Goal: Information Seeking & Learning: Find contact information

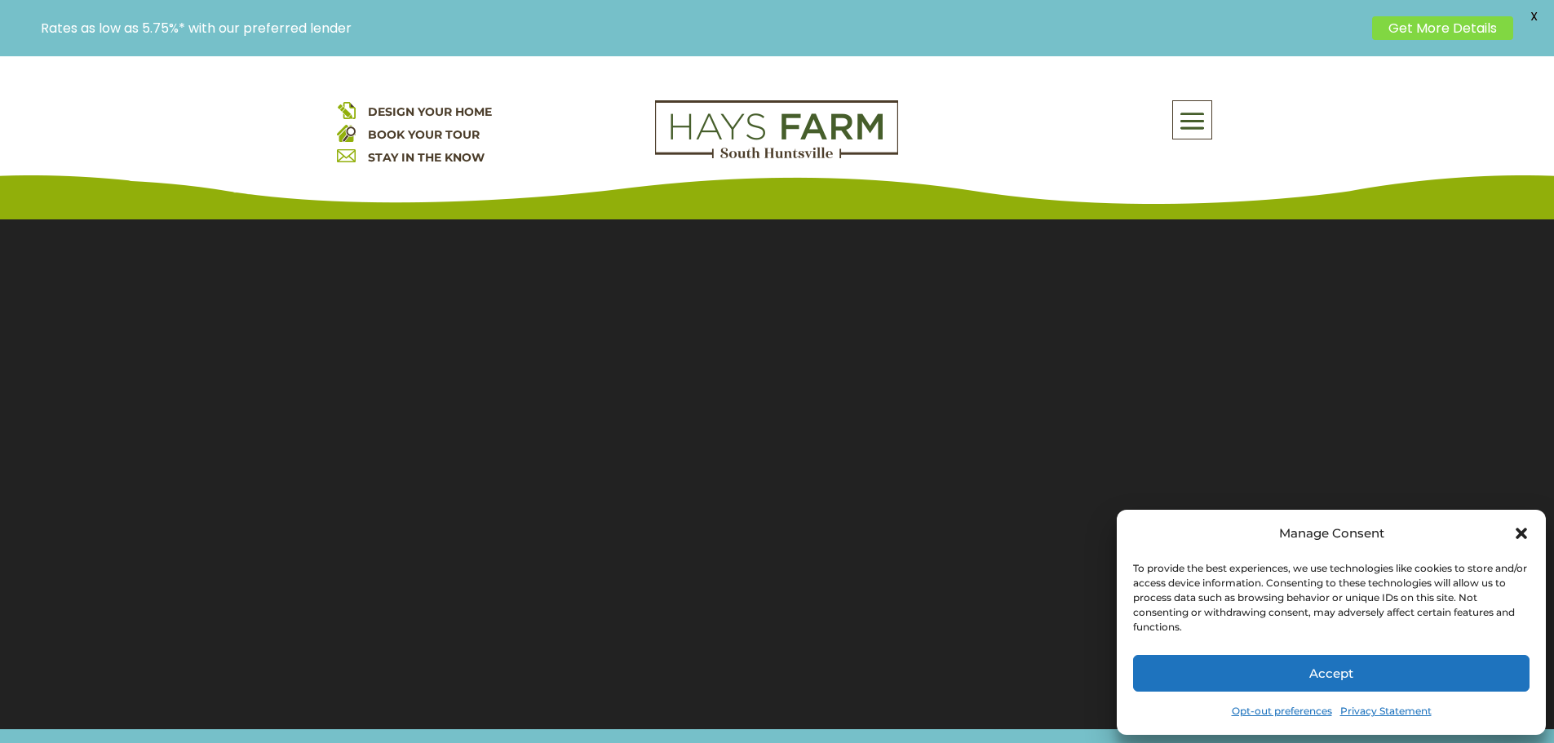
click at [1200, 667] on button "Accept" at bounding box center [1331, 673] width 397 height 37
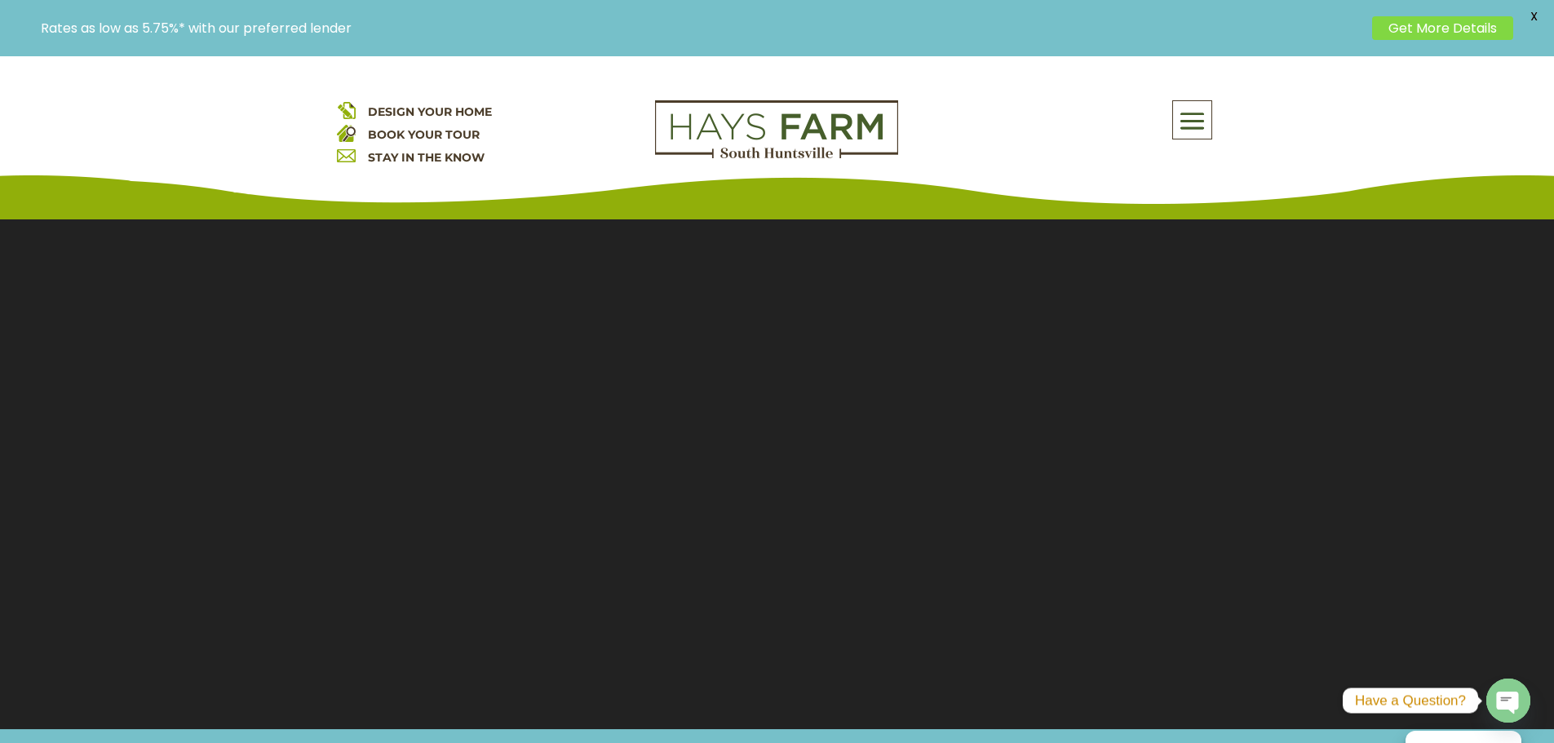
click at [1200, 123] on span at bounding box center [1192, 122] width 38 height 38
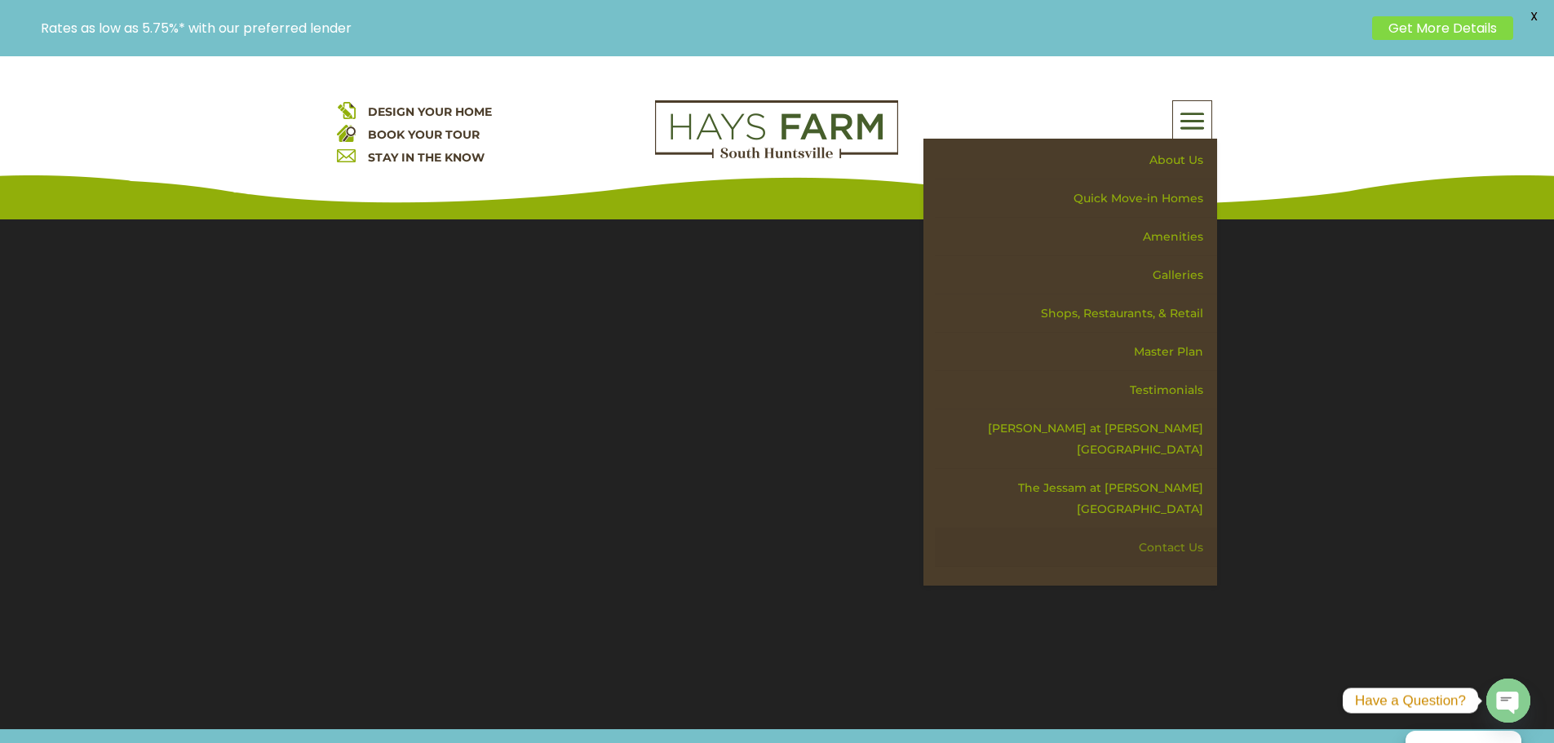
click at [1173, 529] on link "Contact Us" at bounding box center [1076, 548] width 282 height 38
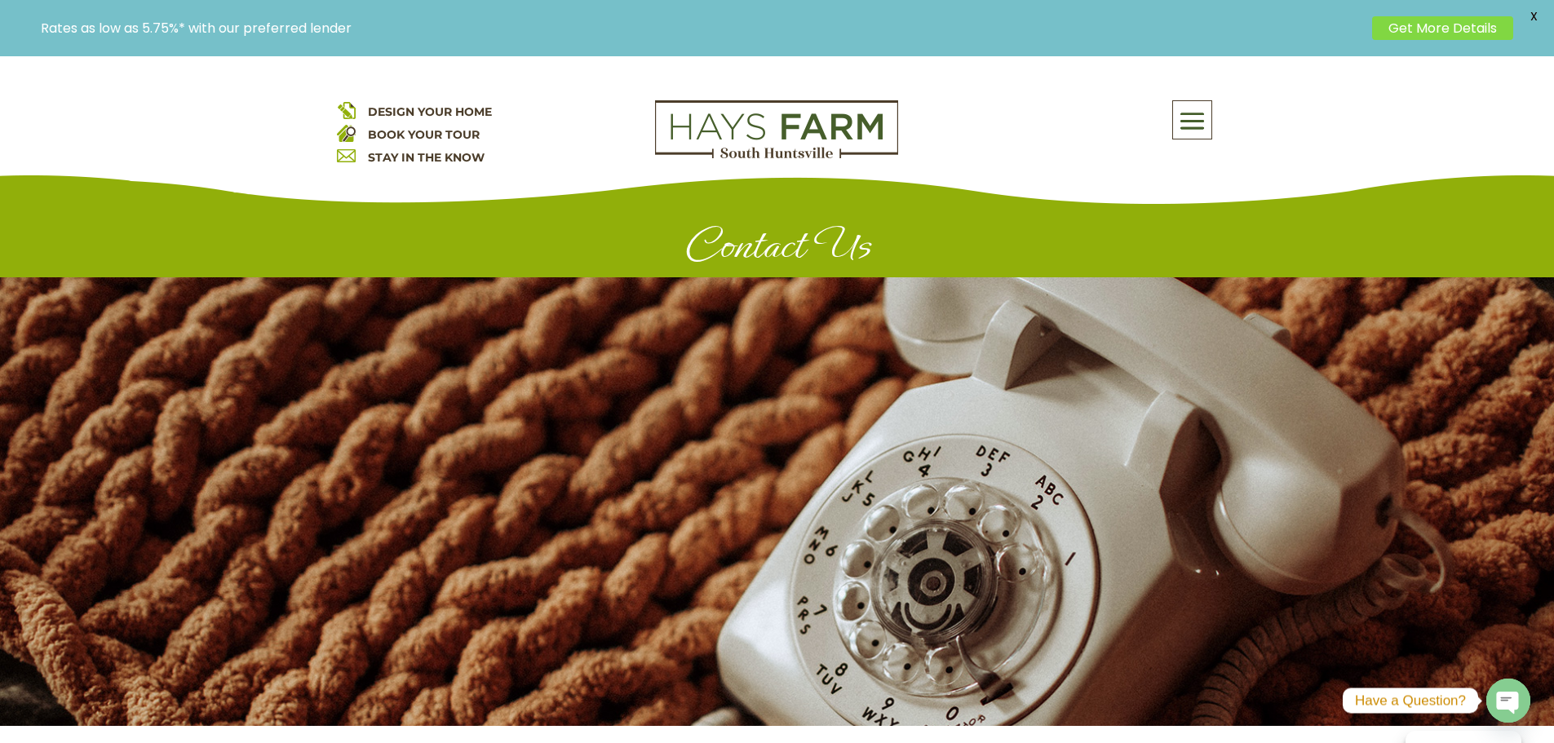
click at [1532, 11] on span "X" at bounding box center [1534, 16] width 24 height 24
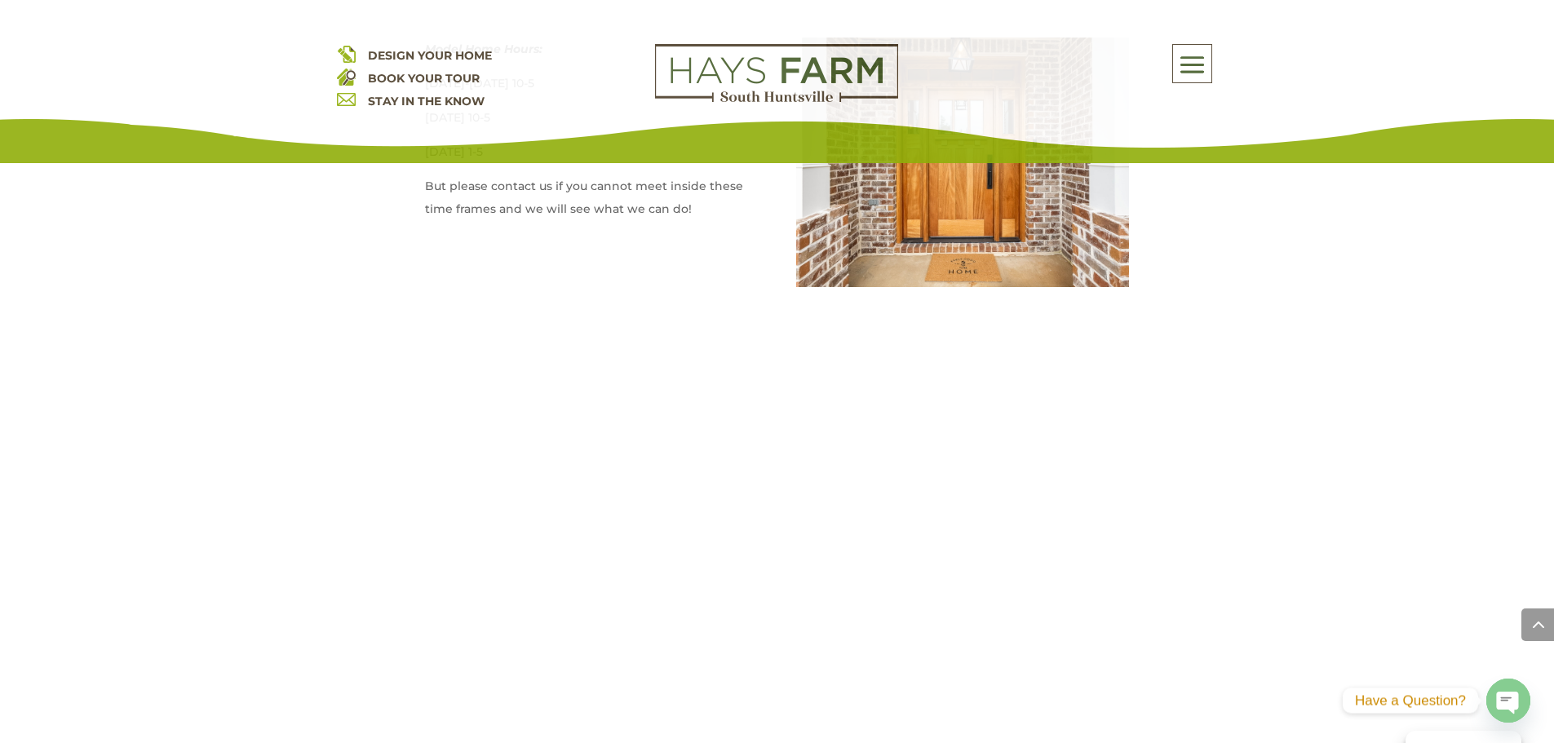
scroll to position [1142, 0]
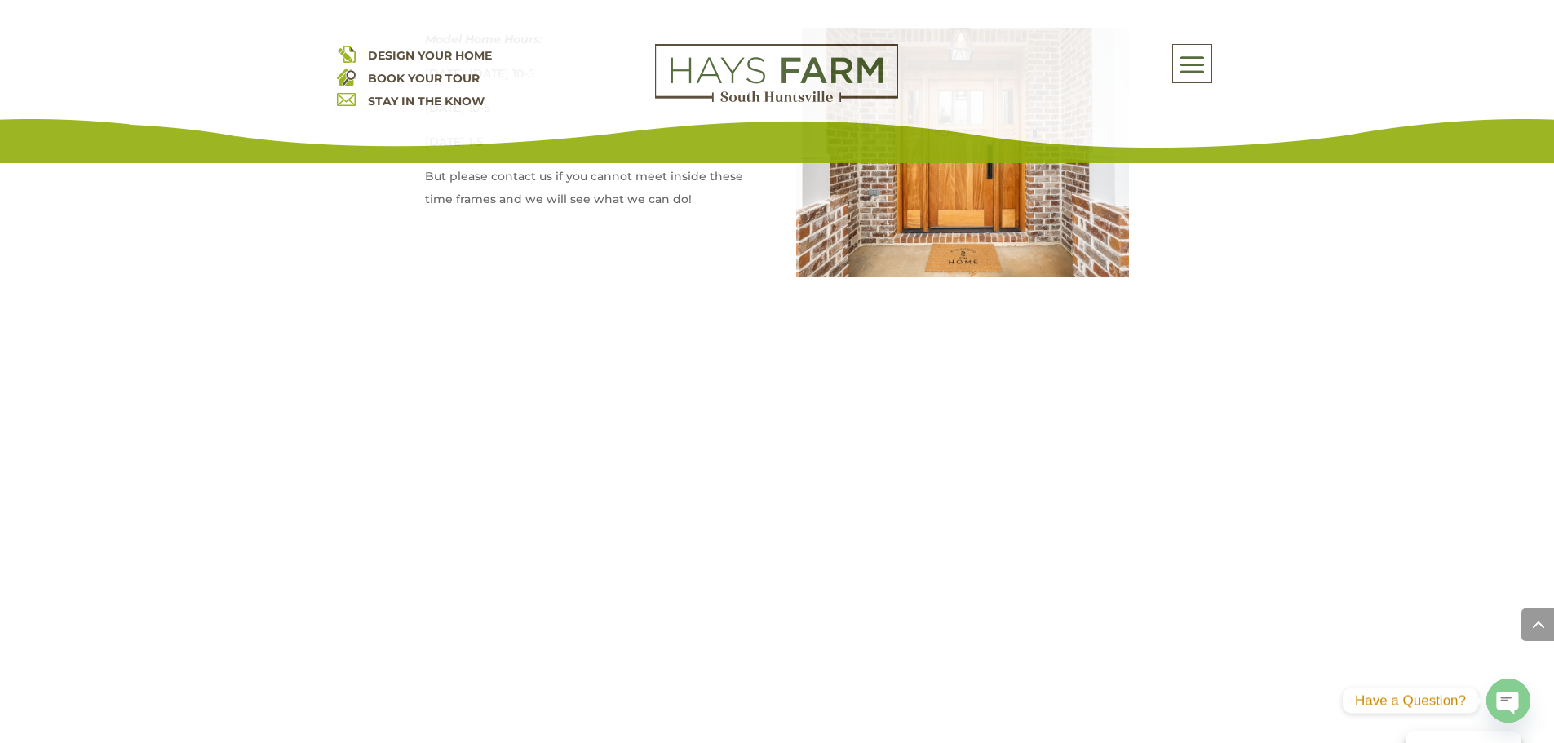
click at [942, 566] on div "Model Home Hours: [DATE]-[DATE] 10-5 [DATE] 10-5 [DATE] 1-5 But please contact …" at bounding box center [777, 393] width 705 height 730
click at [903, 565] on div "Model Home Hours: [DATE]-[DATE] 10-5 [DATE] 10-5 [DATE] 1-5 But please contact …" at bounding box center [777, 393] width 705 height 730
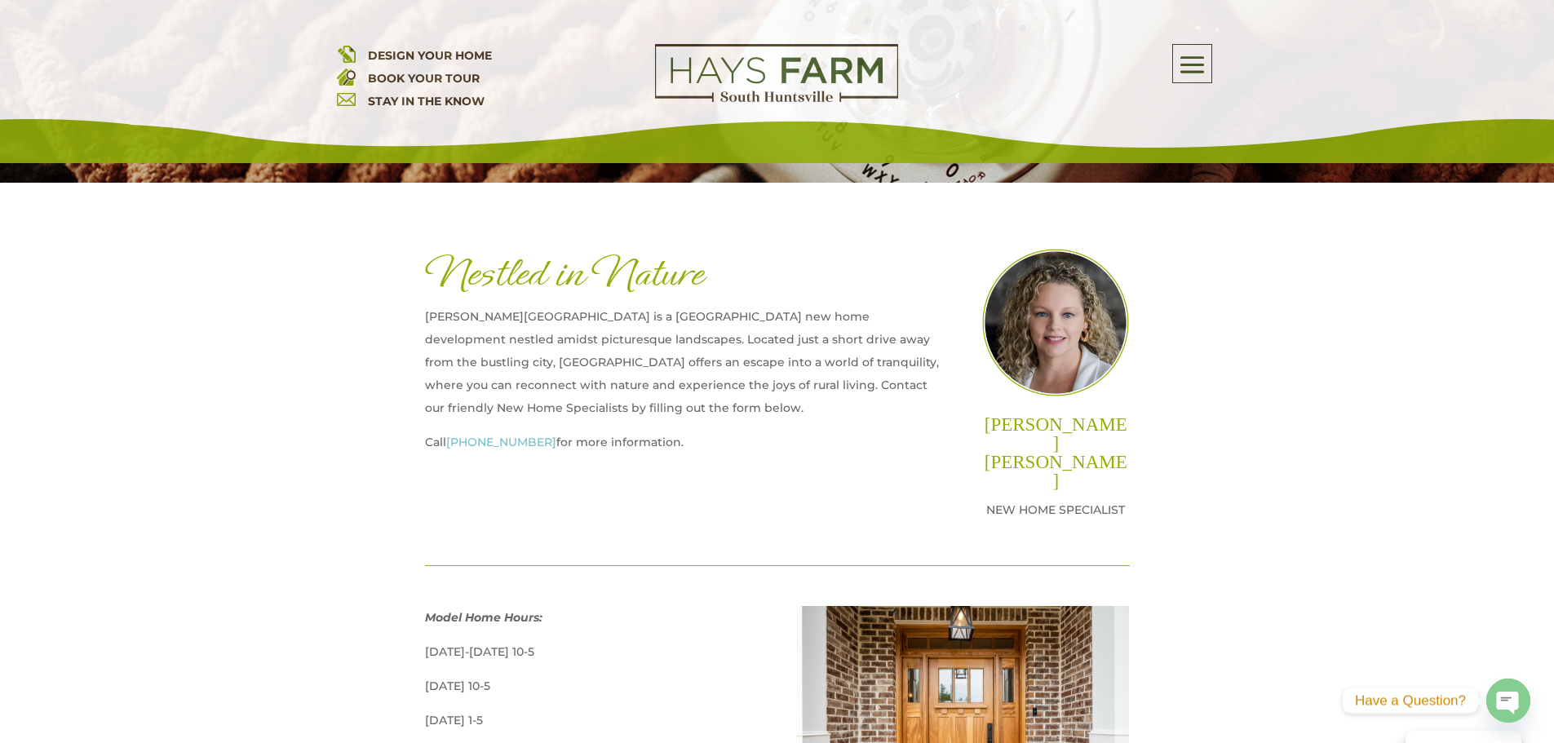
scroll to position [571, 0]
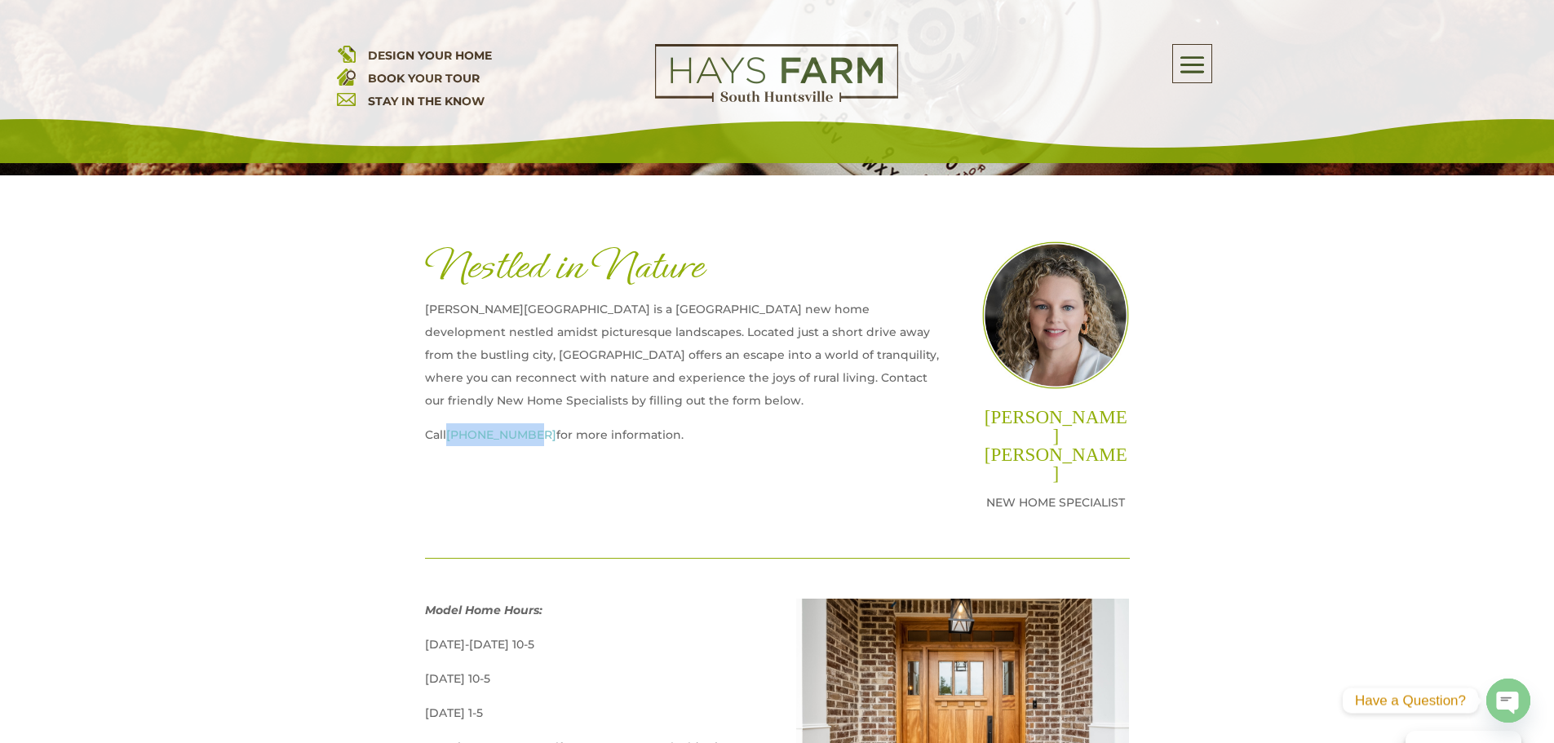
drag, startPoint x: 448, startPoint y: 434, endPoint x: 523, endPoint y: 435, distance: 75.1
click at [523, 435] on p "Call [PHONE_NUMBER] for more information." at bounding box center [684, 440] width 519 height 34
copy link "[PHONE_NUMBER]"
